Goal: Transaction & Acquisition: Purchase product/service

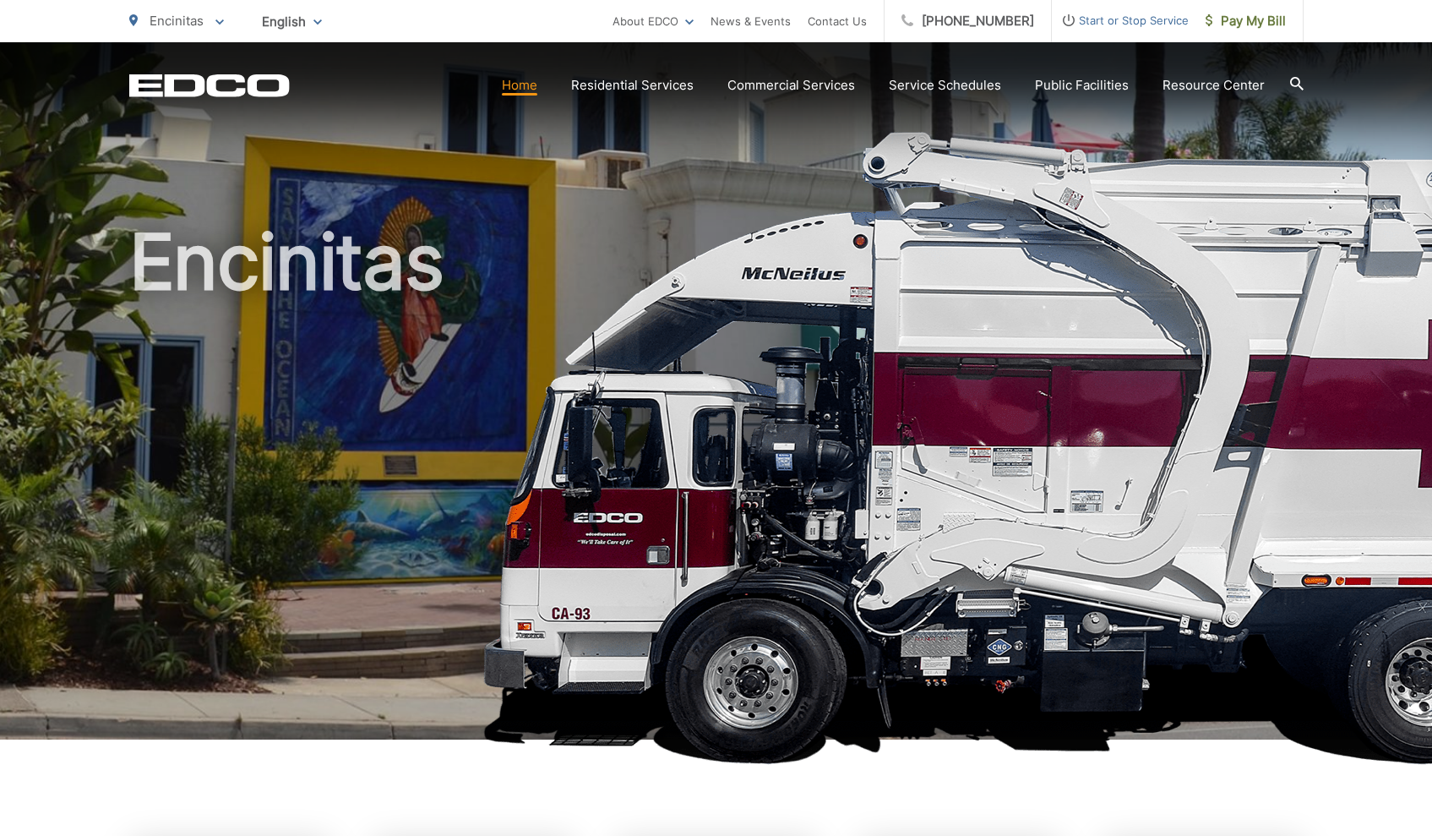
click at [1291, 80] on icon at bounding box center [1296, 84] width 14 height 14
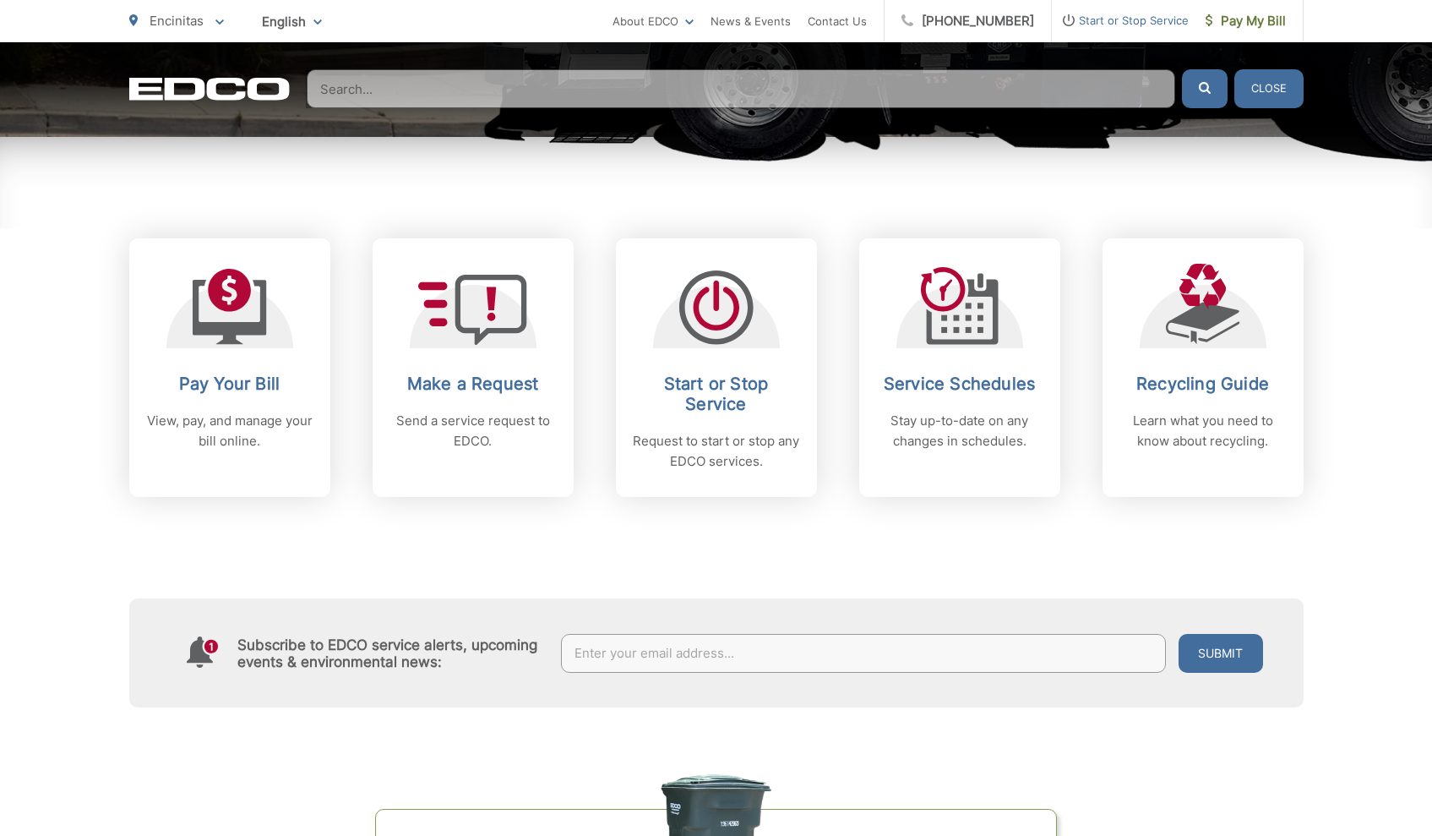
scroll to position [694, 0]
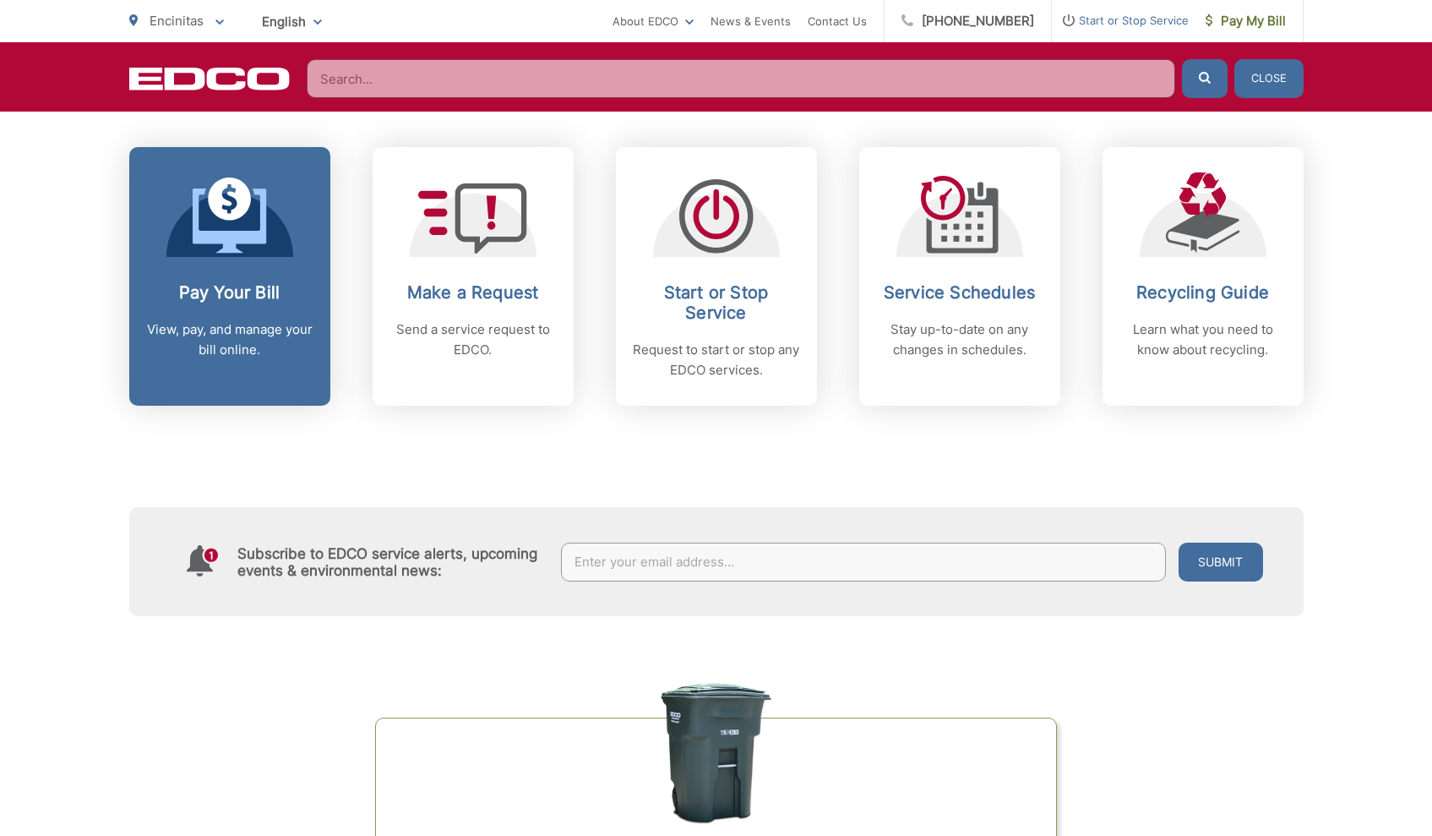
click at [264, 280] on link "Pay Your Bill View, pay, and manage your bill online." at bounding box center [229, 276] width 201 height 259
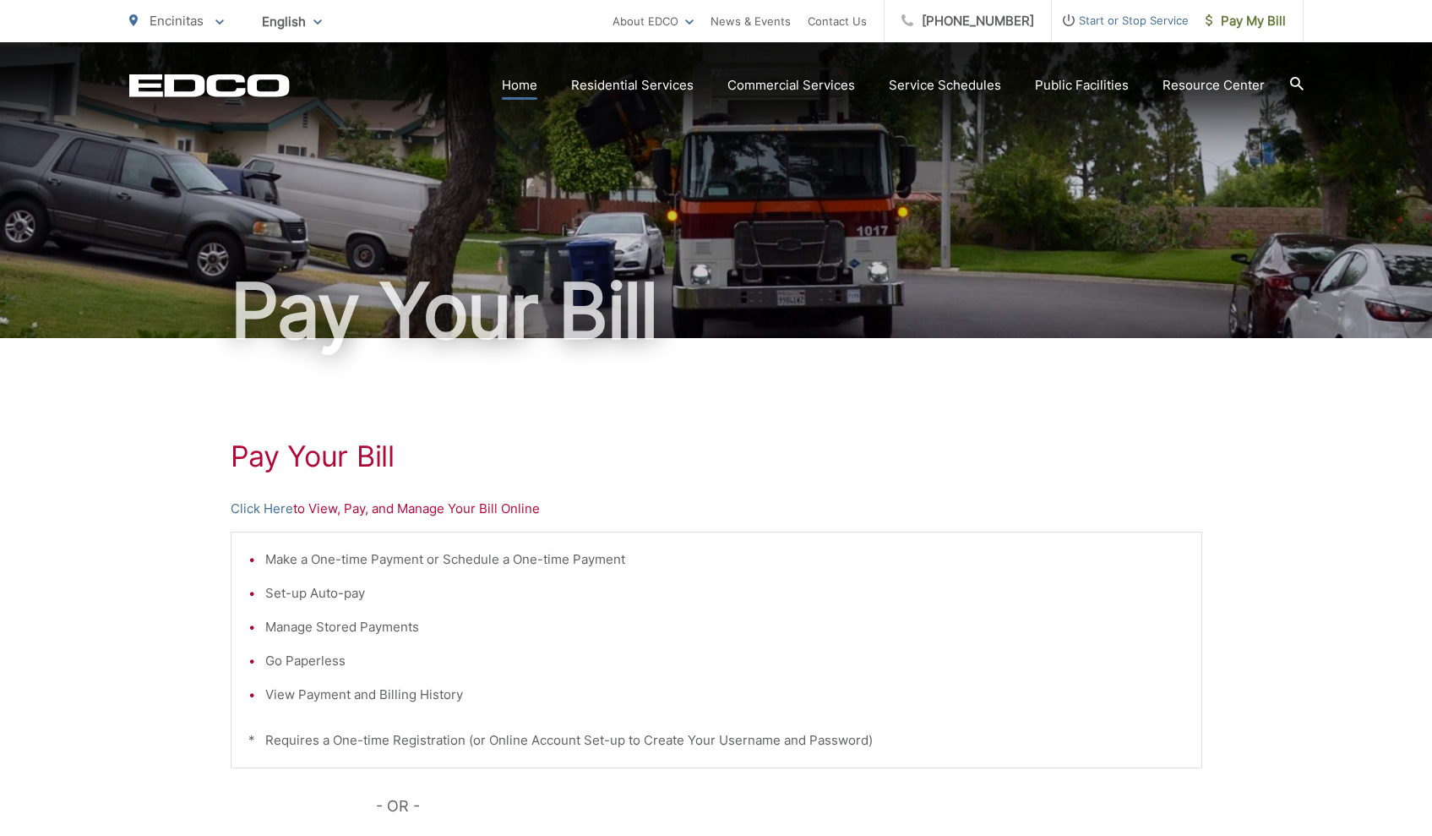
click at [537, 84] on link "Home" at bounding box center [519, 85] width 35 height 20
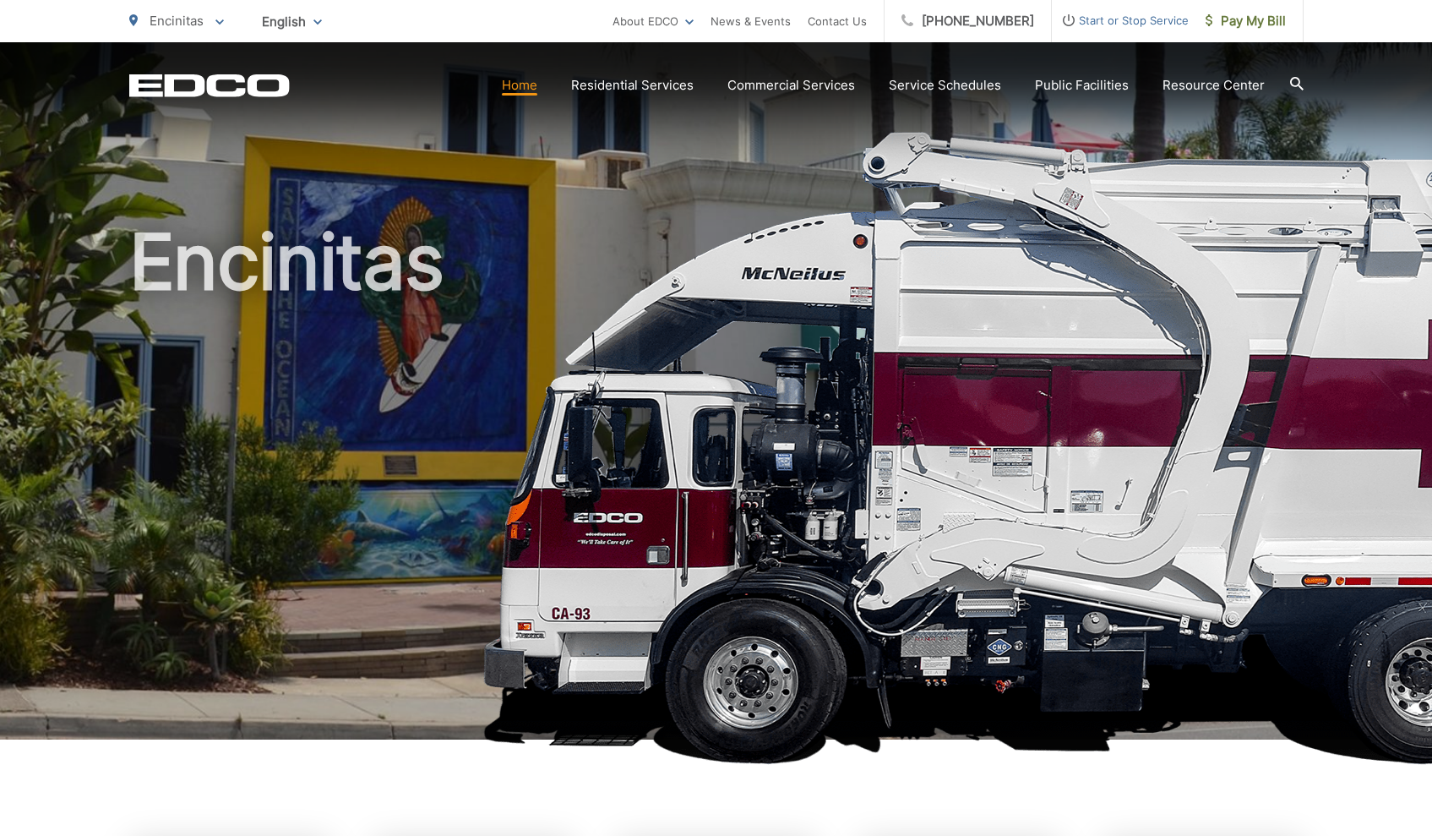
click at [1302, 84] on icon at bounding box center [1297, 84] width 14 height 14
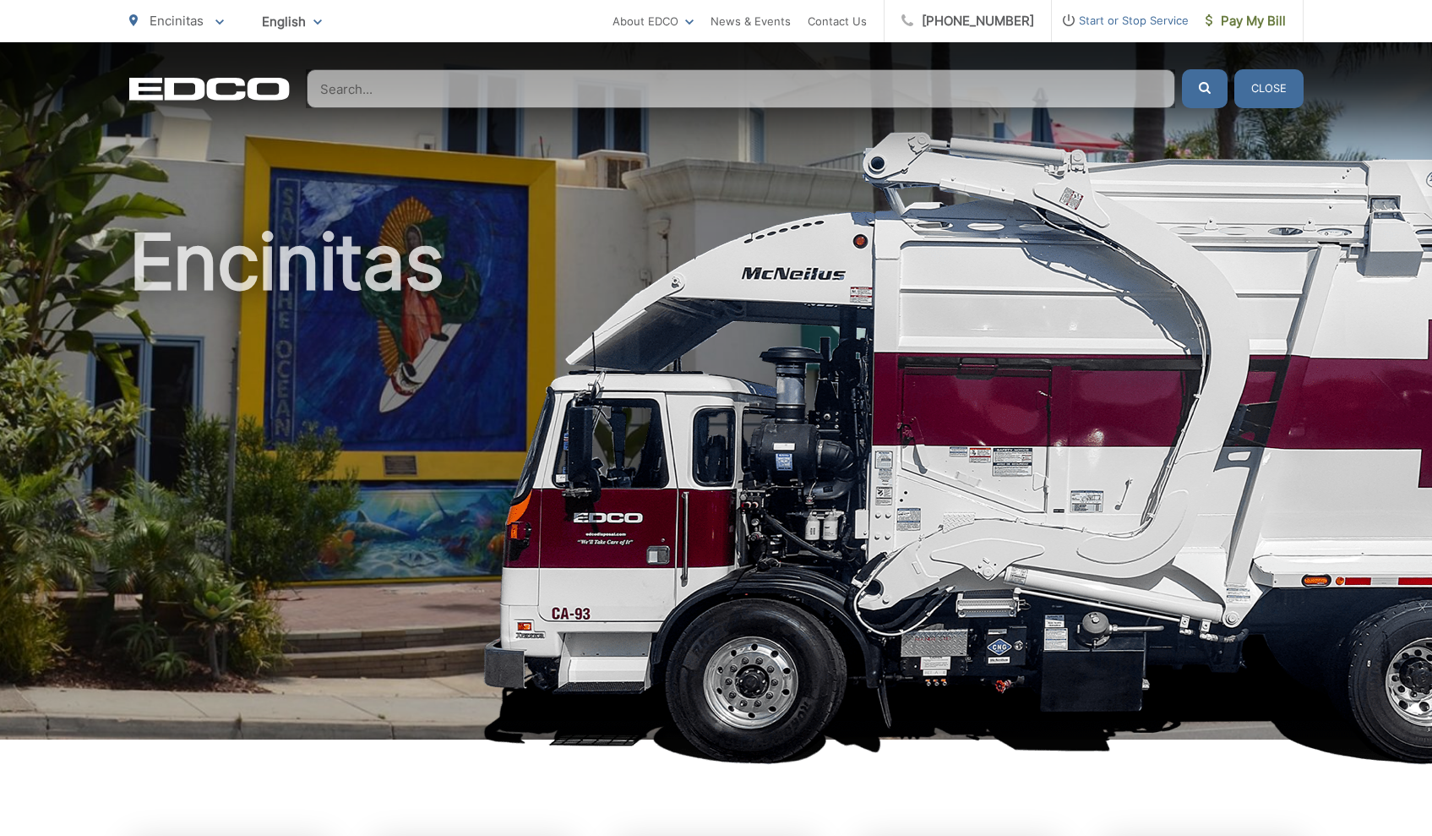
click at [352, 88] on input "Search" at bounding box center [741, 88] width 868 height 39
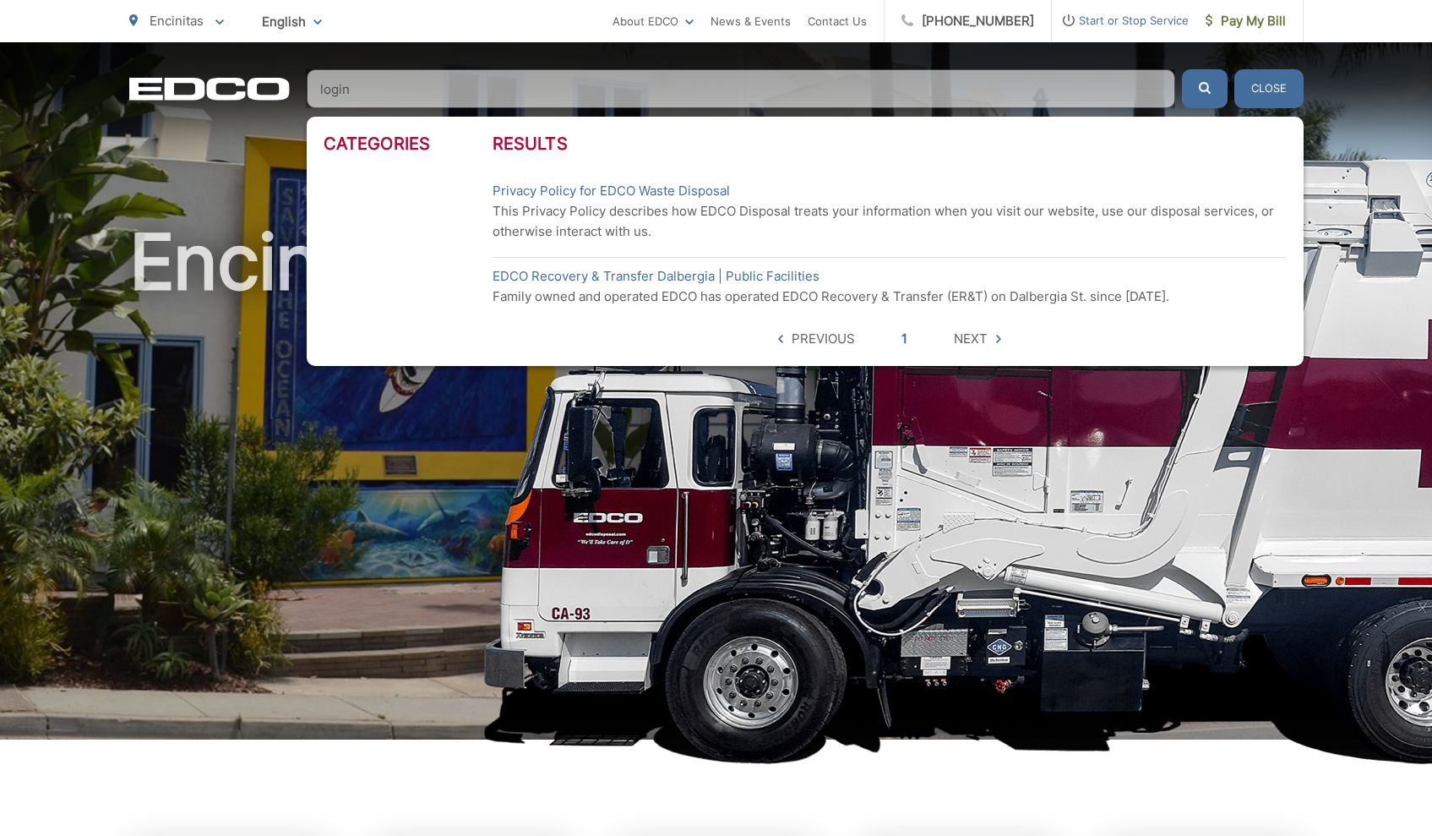
type input "login"
click at [973, 334] on span "Next" at bounding box center [971, 339] width 34 height 20
click at [663, 184] on link "Privacy Policy for EDCO Waste Disposal" at bounding box center [611, 191] width 237 height 20
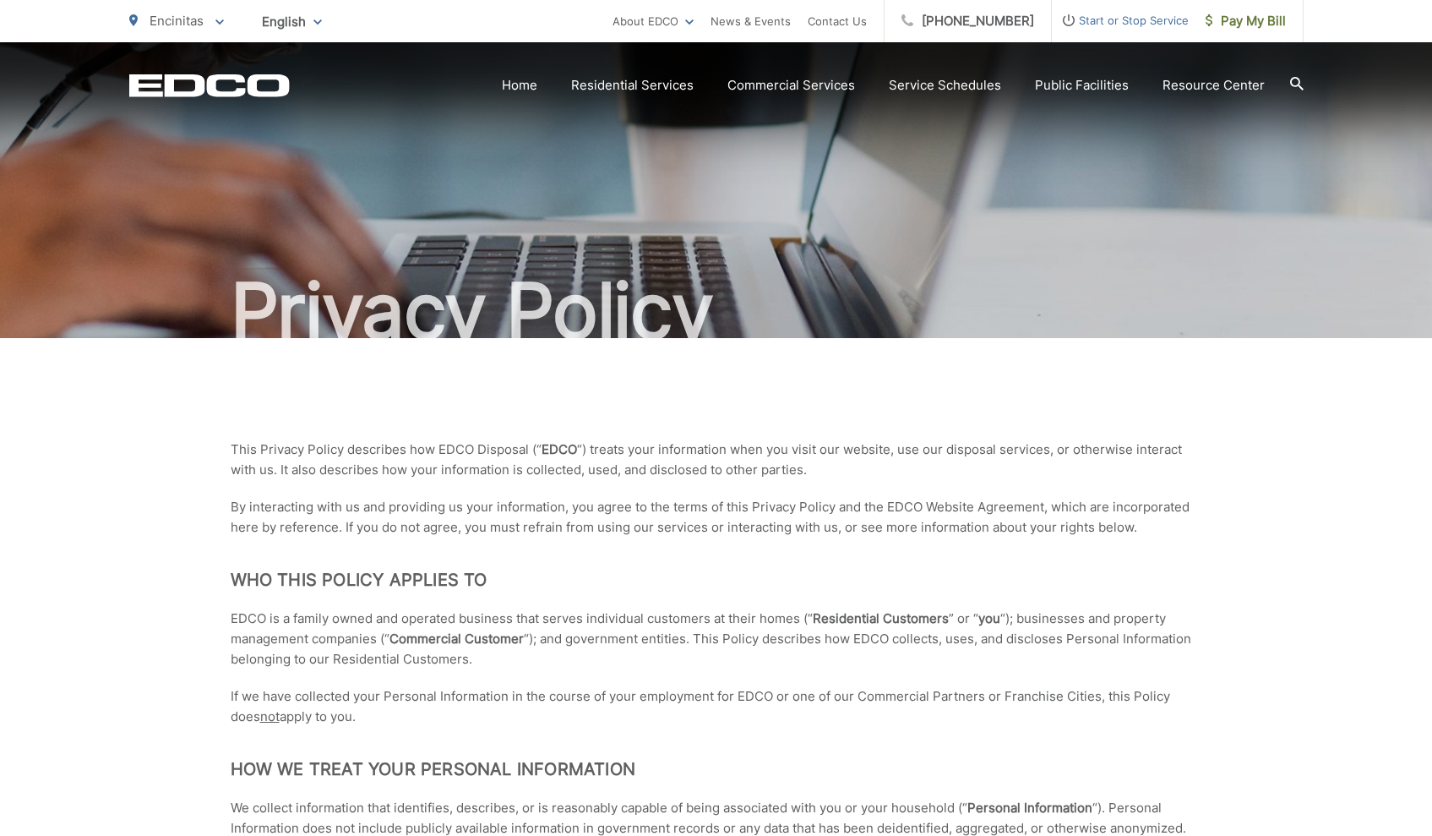
click at [266, 96] on icon "EDCD logo. Return to the homepage." at bounding box center [209, 85] width 160 height 22
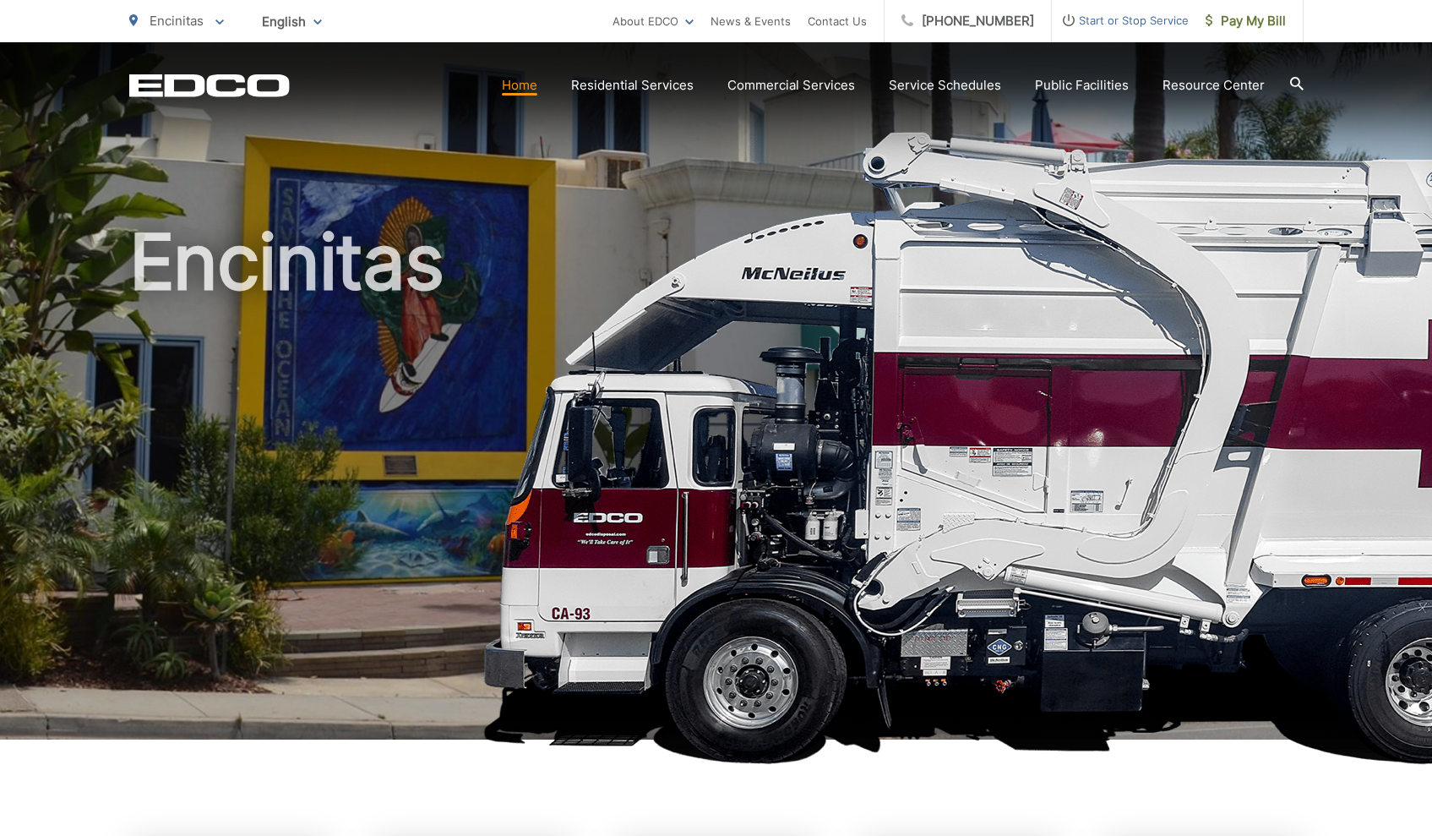
click at [218, 23] on icon at bounding box center [219, 21] width 8 height 5
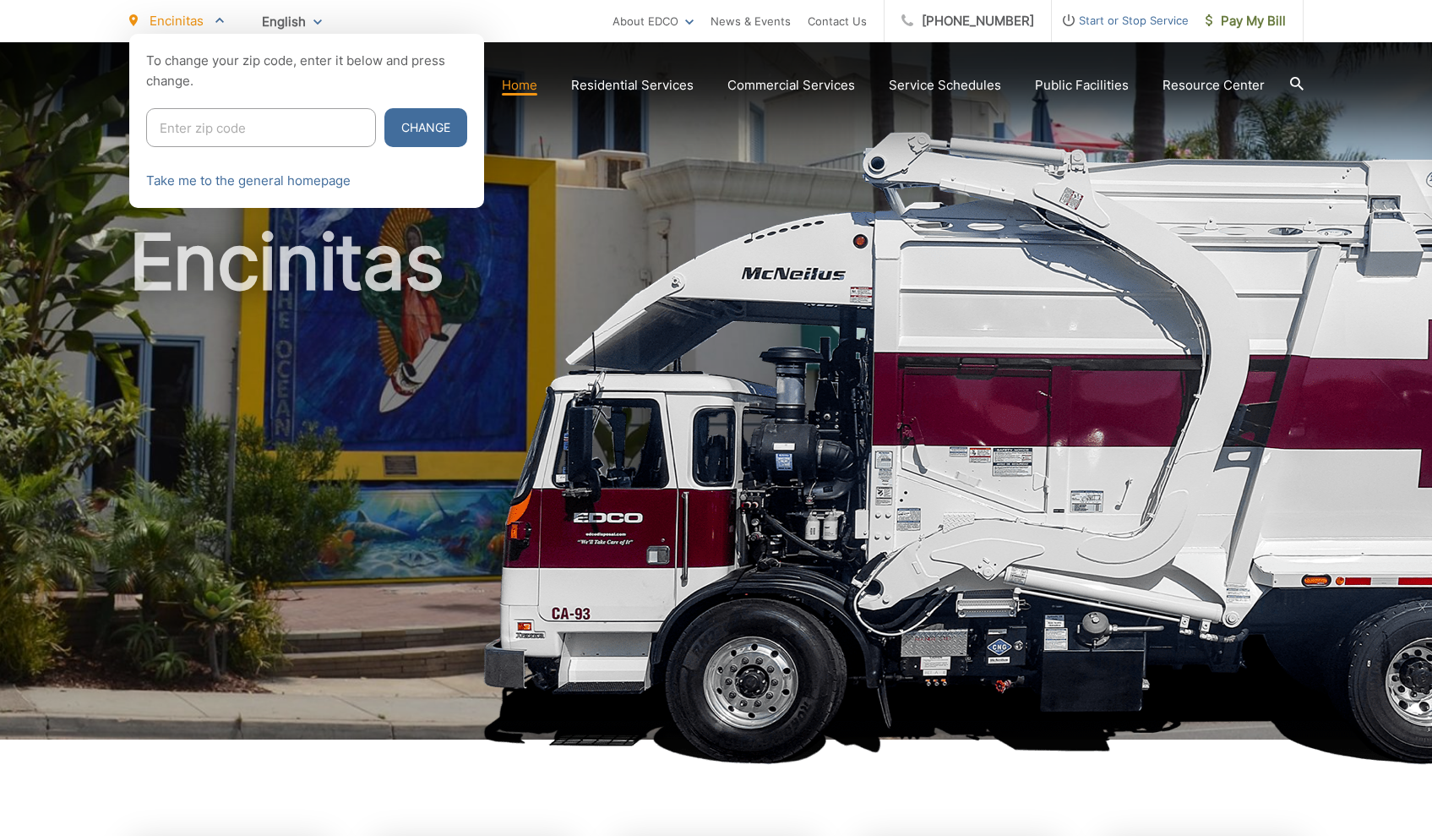
click at [316, 16] on span "English" at bounding box center [291, 22] width 85 height 30
click at [445, 31] on ul "Encinitas To change your zip code, enter it below and press change. Change Take…" at bounding box center [370, 21] width 483 height 42
click at [500, 18] on ul "Encinitas To change your zip code, enter it below and press change. Change Take…" at bounding box center [370, 21] width 483 height 42
click at [694, 26] on link "About EDCO" at bounding box center [652, 21] width 81 height 20
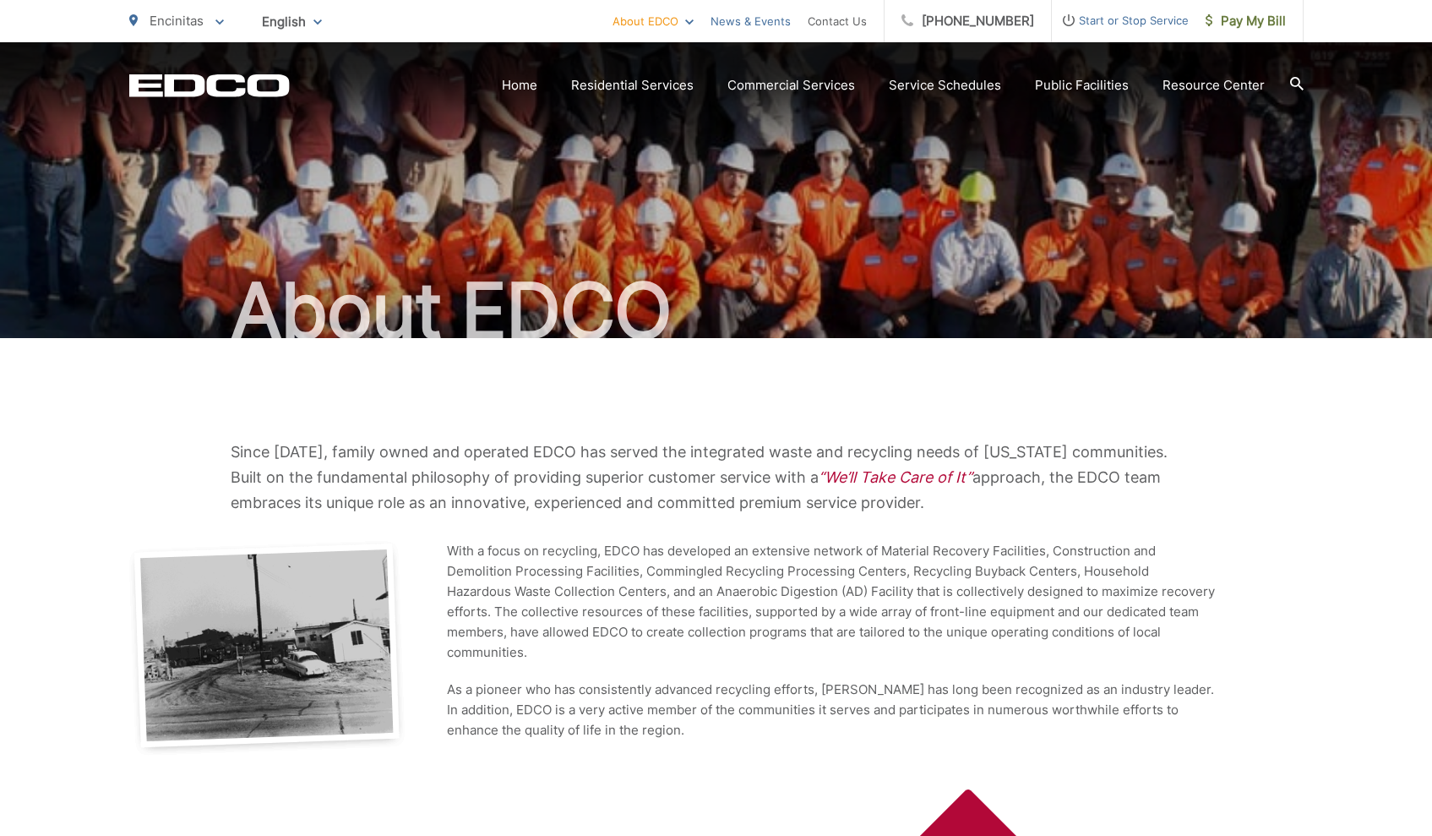
click at [769, 24] on link "News & Events" at bounding box center [750, 21] width 80 height 20
click at [826, 24] on link "Contact Us" at bounding box center [837, 21] width 59 height 20
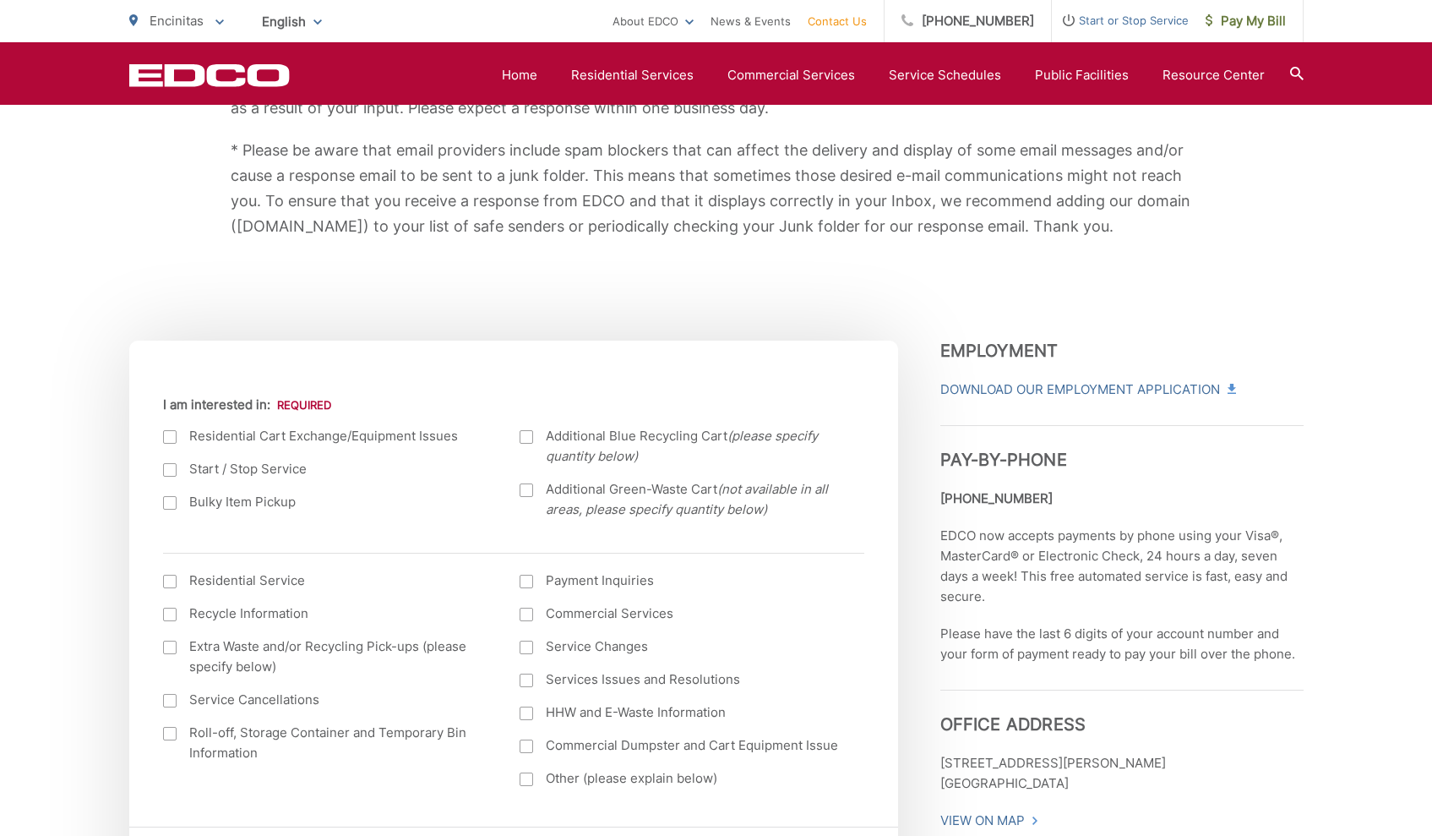
scroll to position [203, 0]
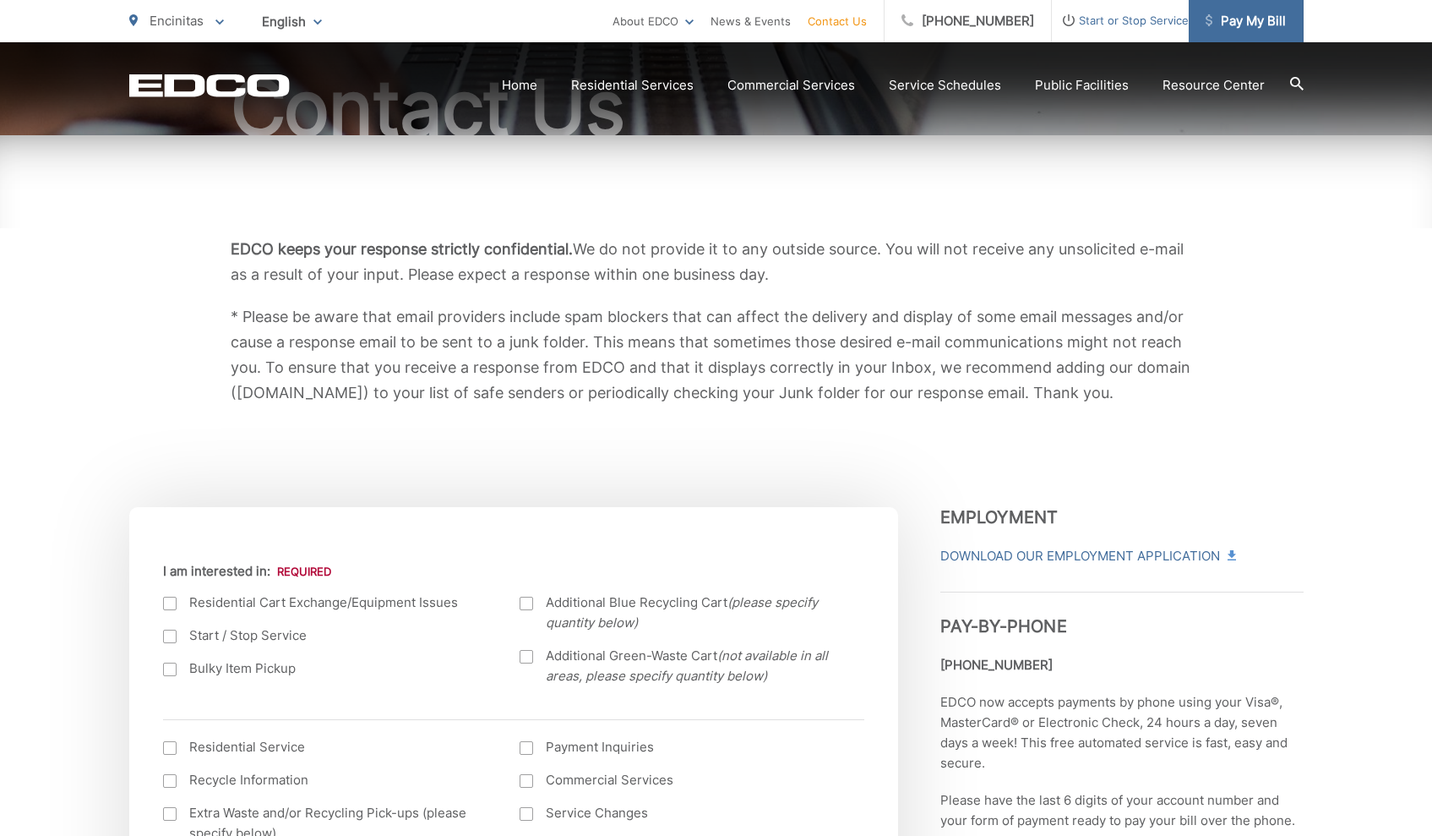
click at [1218, 22] on span "Pay My Bill" at bounding box center [1246, 21] width 80 height 20
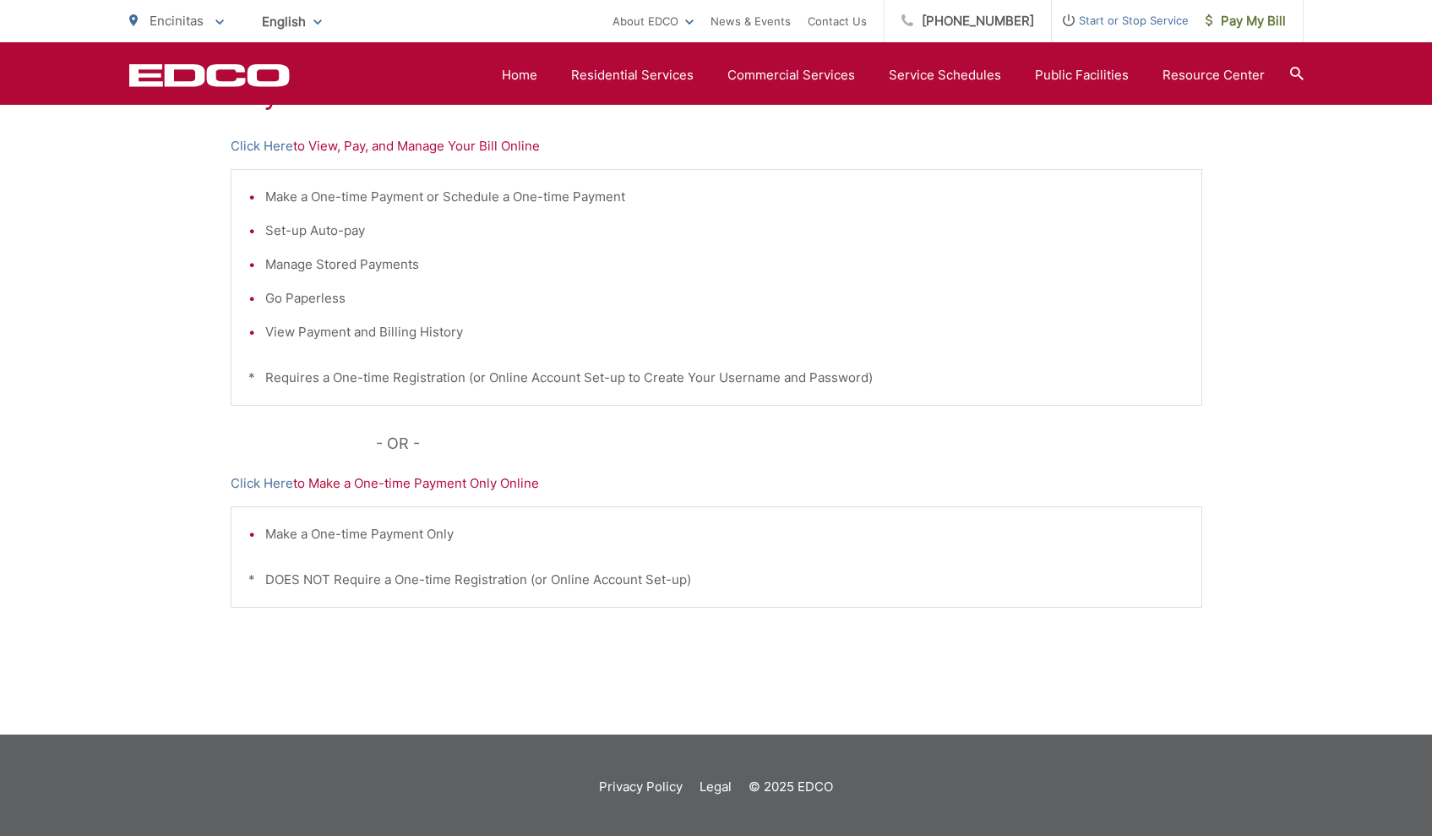
scroll to position [363, 0]
click at [282, 145] on link "Click Here" at bounding box center [262, 145] width 63 height 20
